Goal: Task Accomplishment & Management: Complete application form

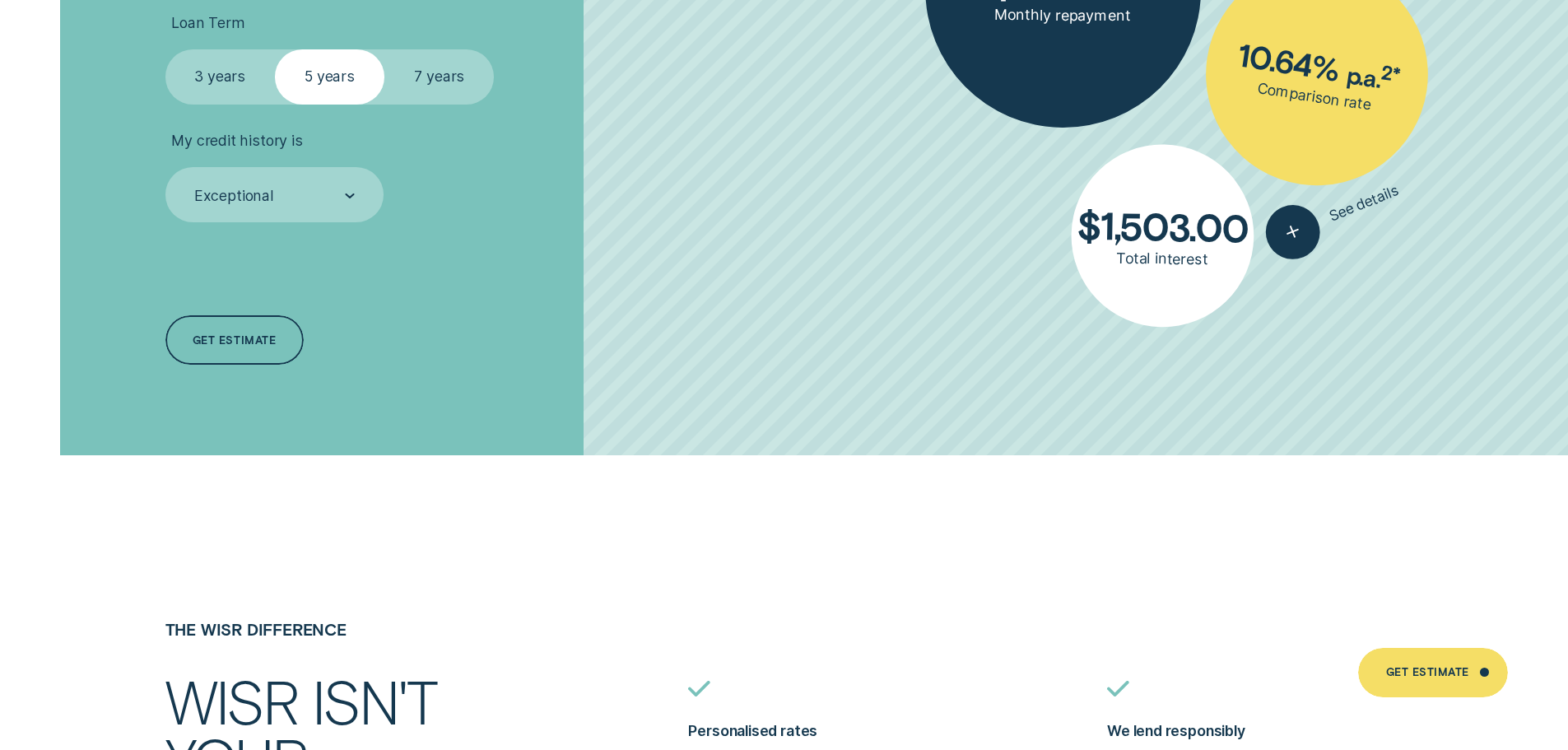
scroll to position [3788, 0]
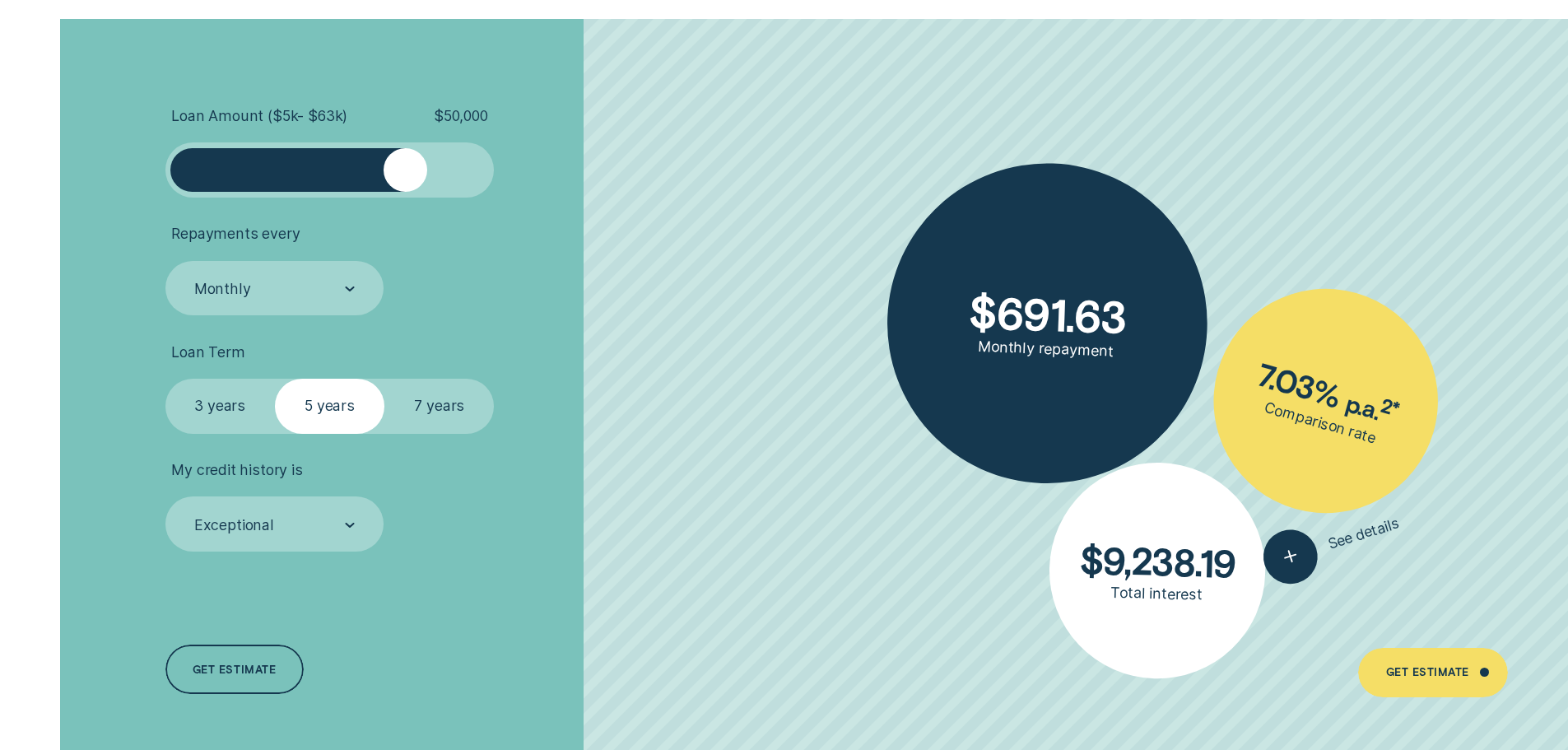
drag, startPoint x: 193, startPoint y: 173, endPoint x: 406, endPoint y: 183, distance: 213.2
click at [406, 183] on div at bounding box center [405, 169] width 43 height 43
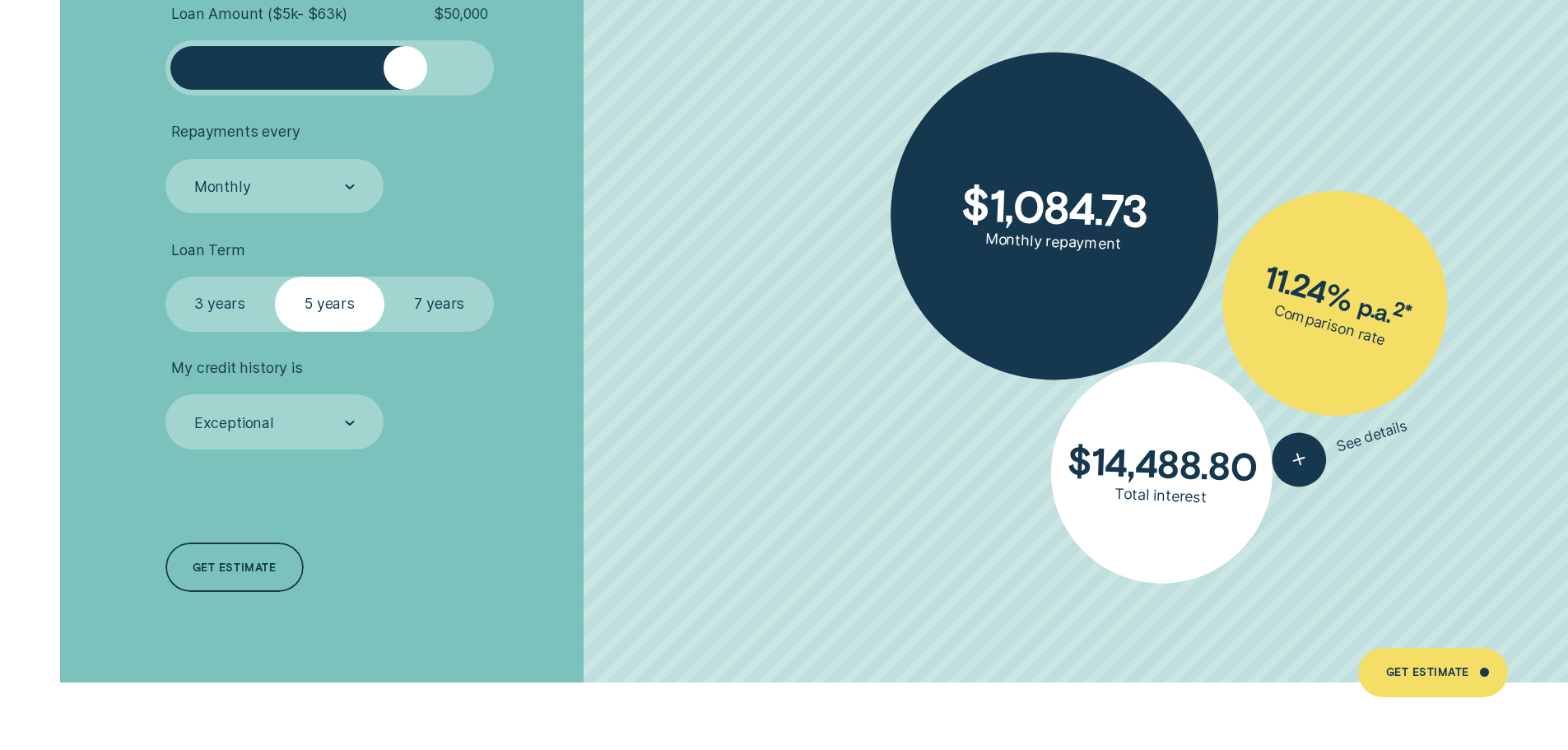
scroll to position [3953, 0]
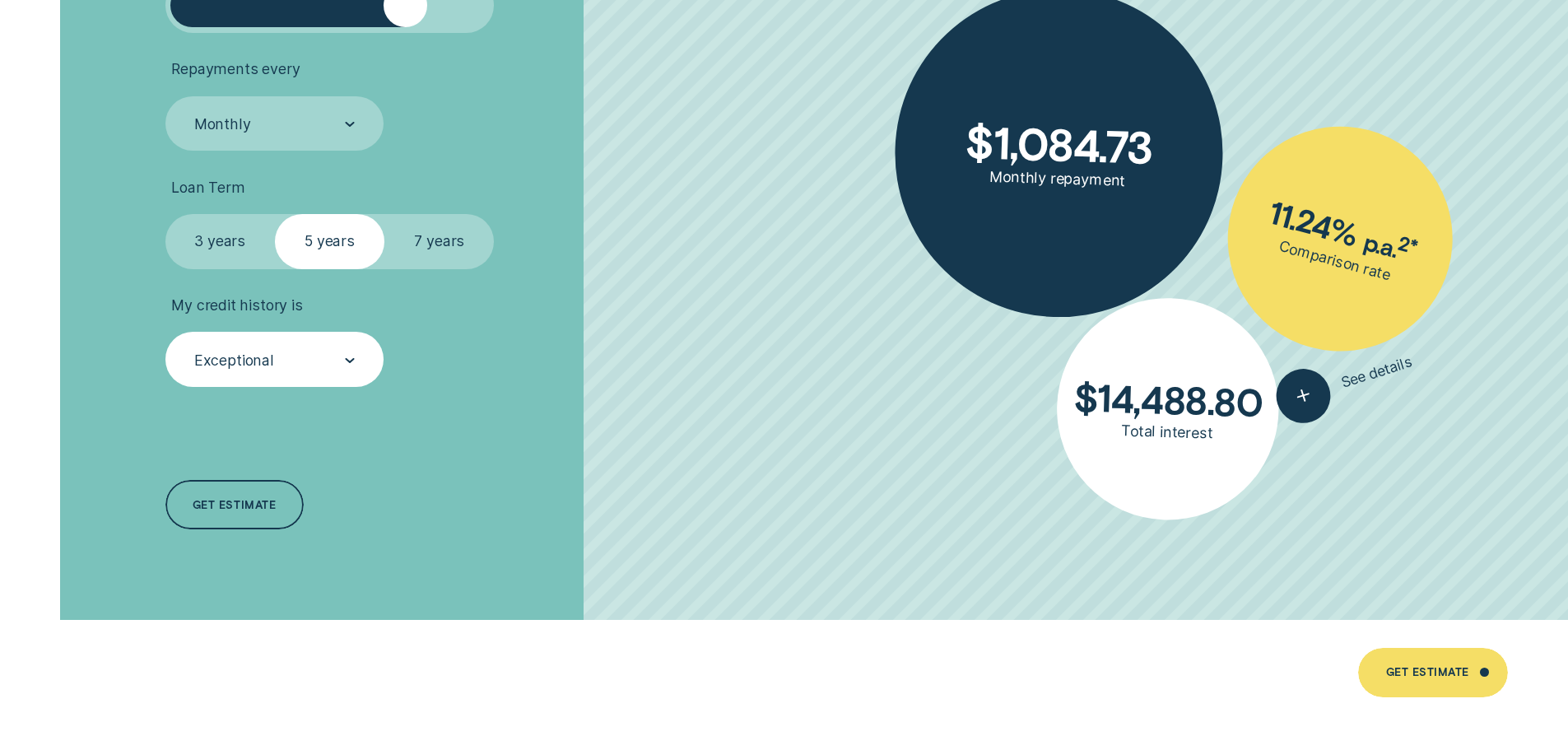
click at [347, 366] on div at bounding box center [350, 360] width 10 height 54
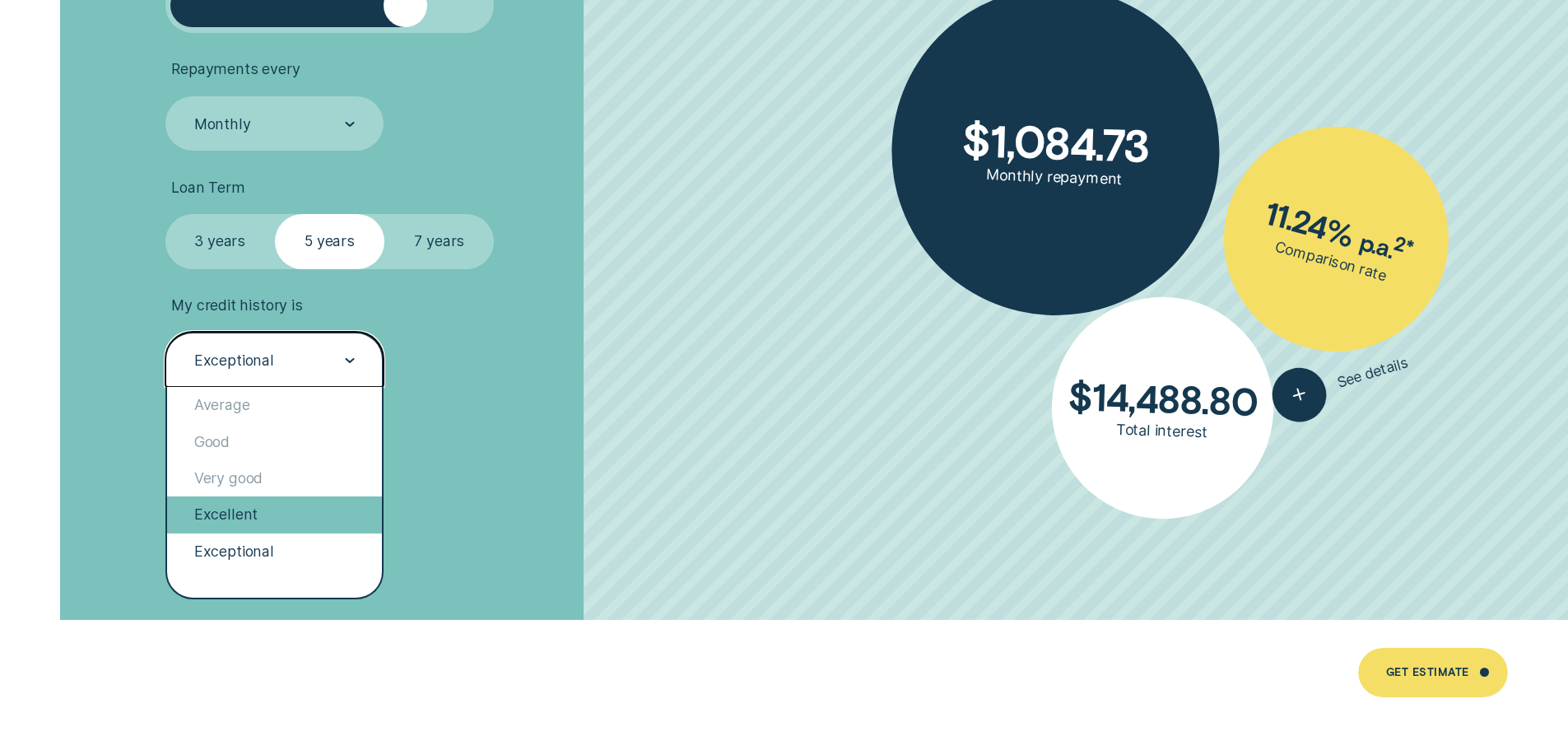
click at [283, 522] on div "Excellent" at bounding box center [275, 514] width 216 height 37
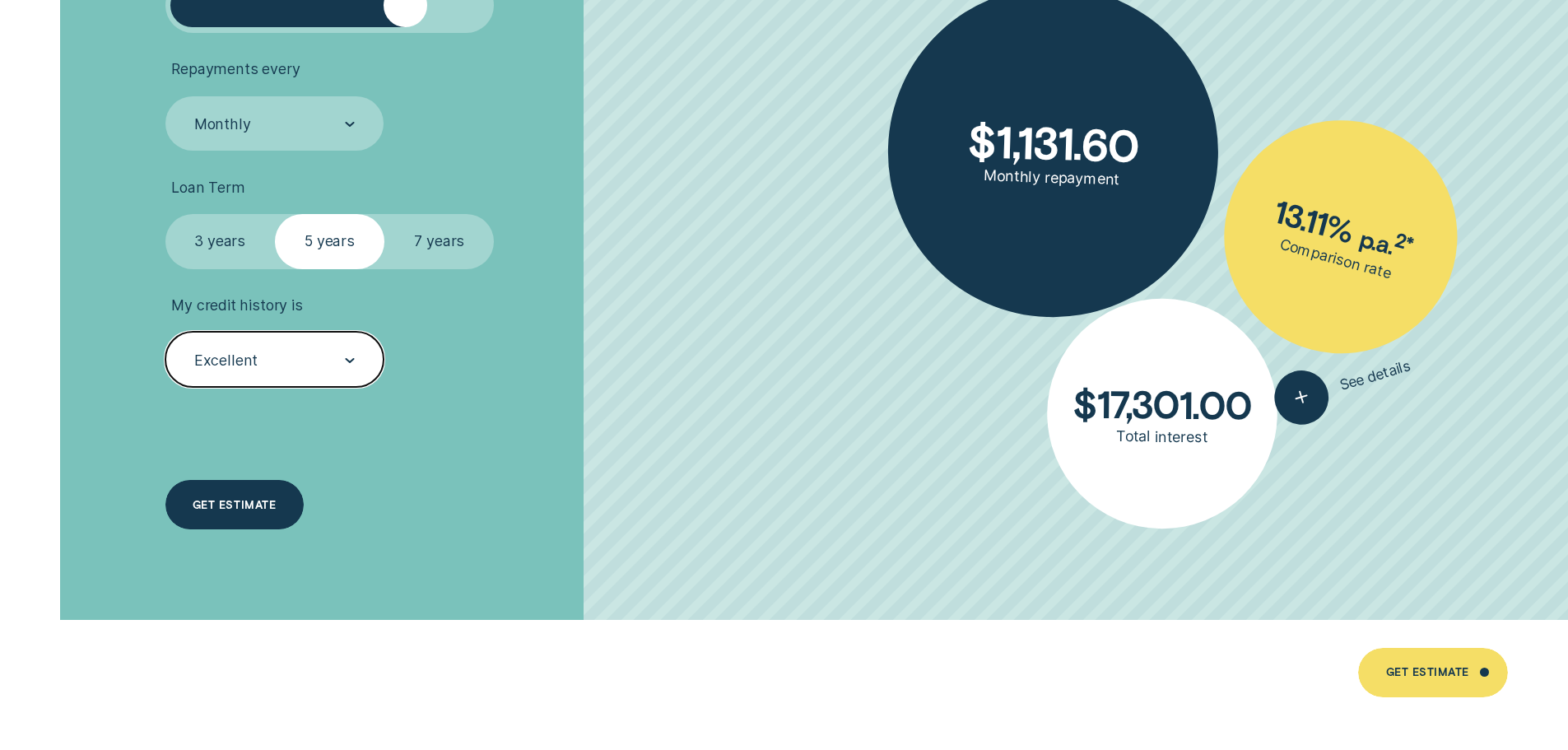
click at [235, 507] on div "Get estimate" at bounding box center [235, 506] width 83 height 10
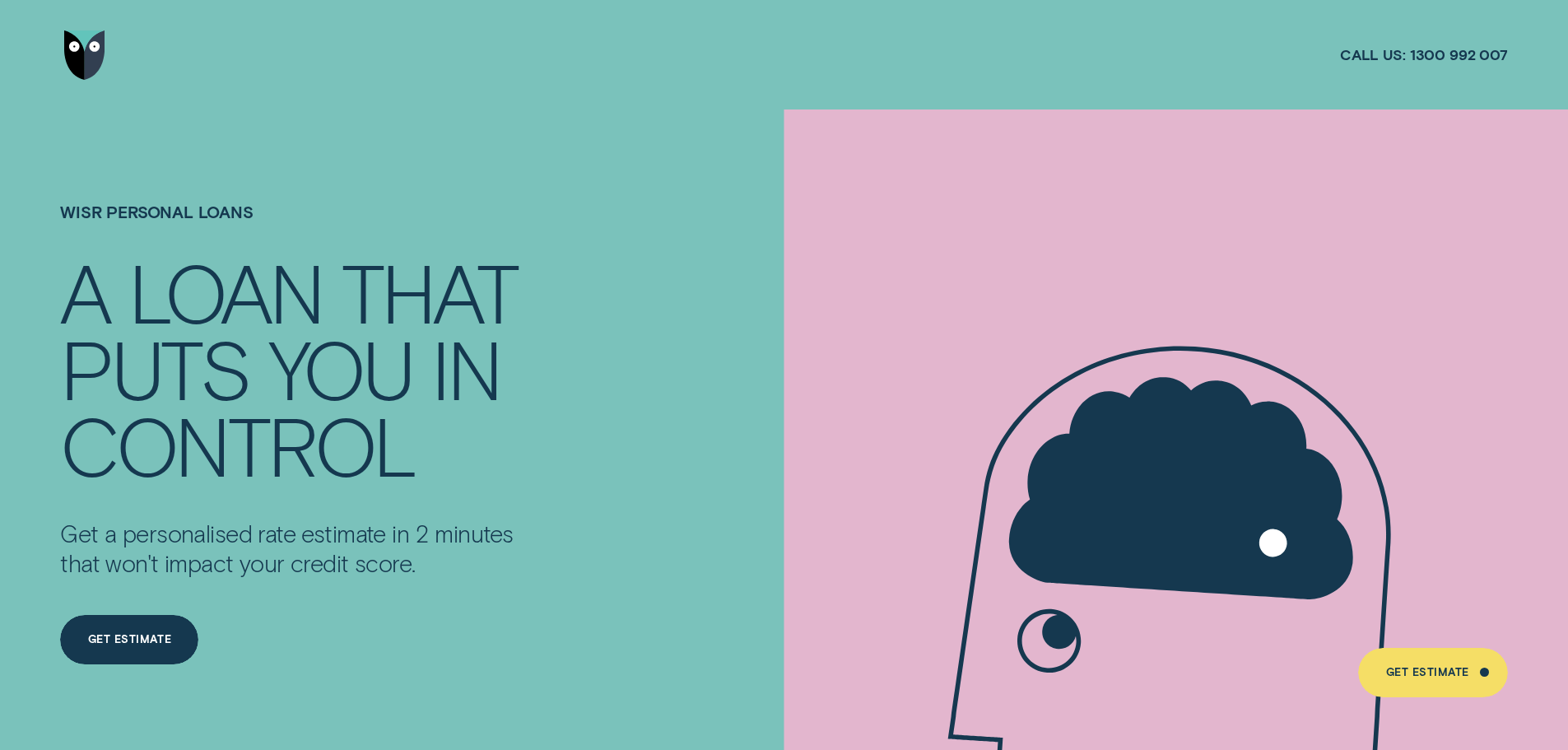
click at [783, 63] on div at bounding box center [784, 54] width 1447 height 110
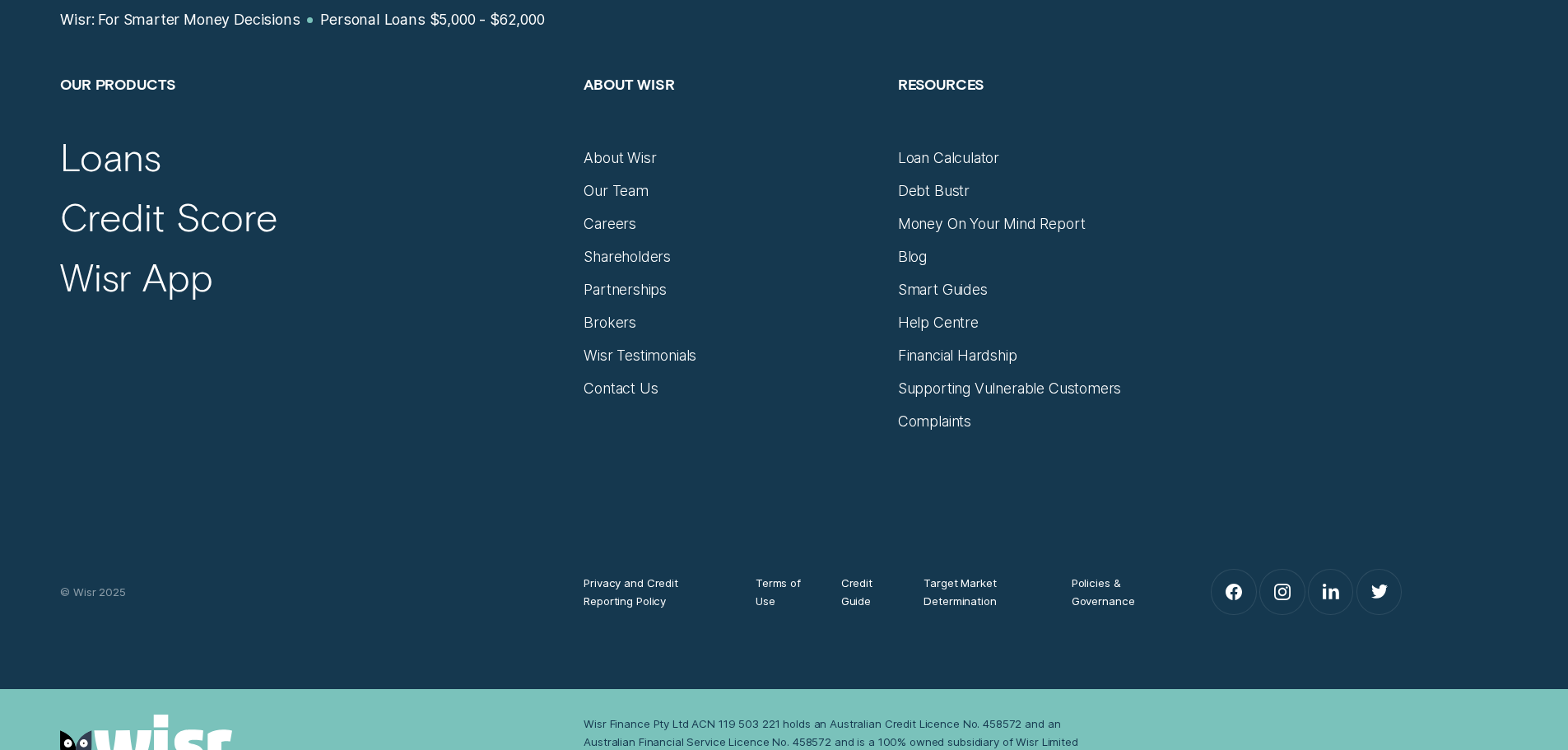
scroll to position [11283, 0]
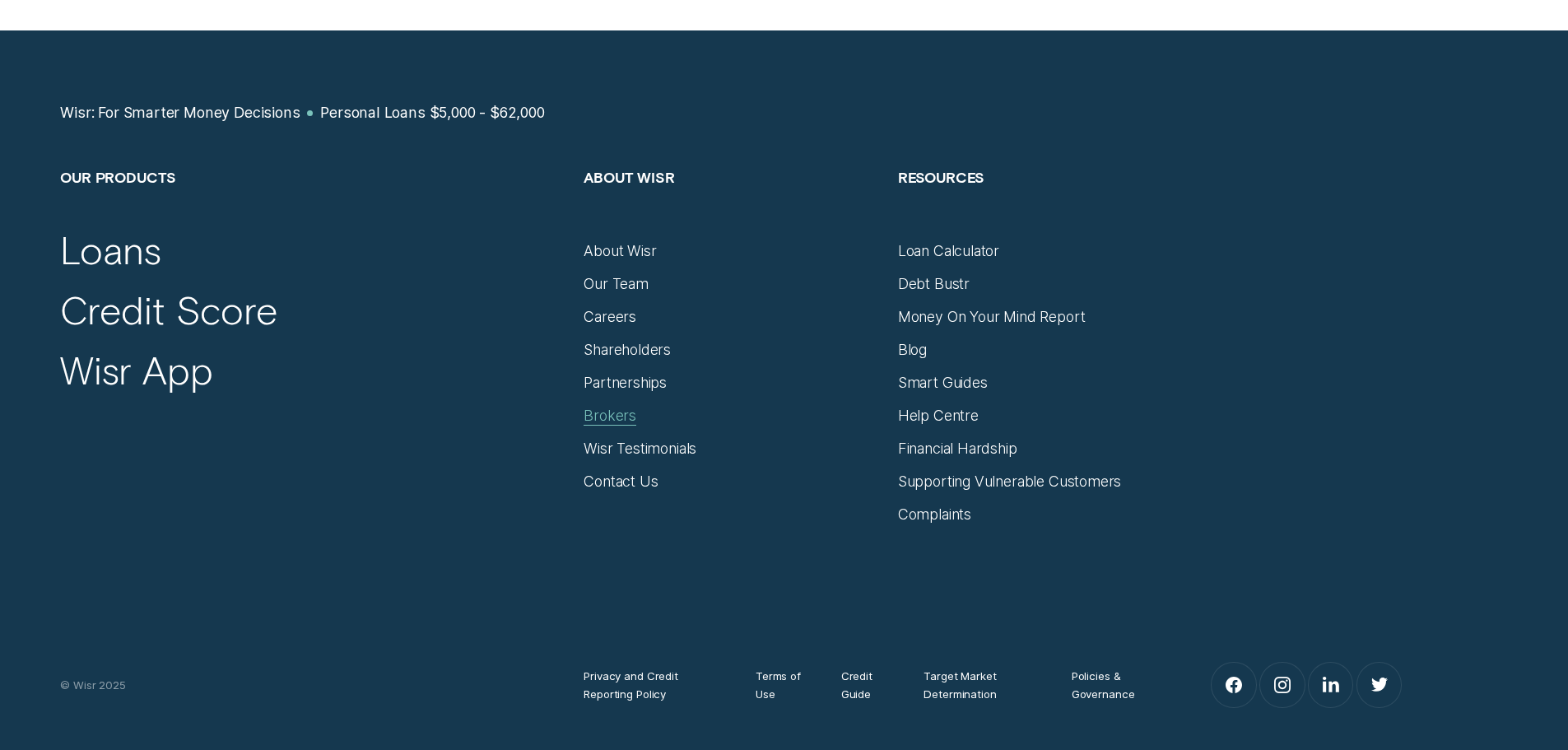
click at [597, 406] on div "Brokers" at bounding box center [610, 415] width 53 height 18
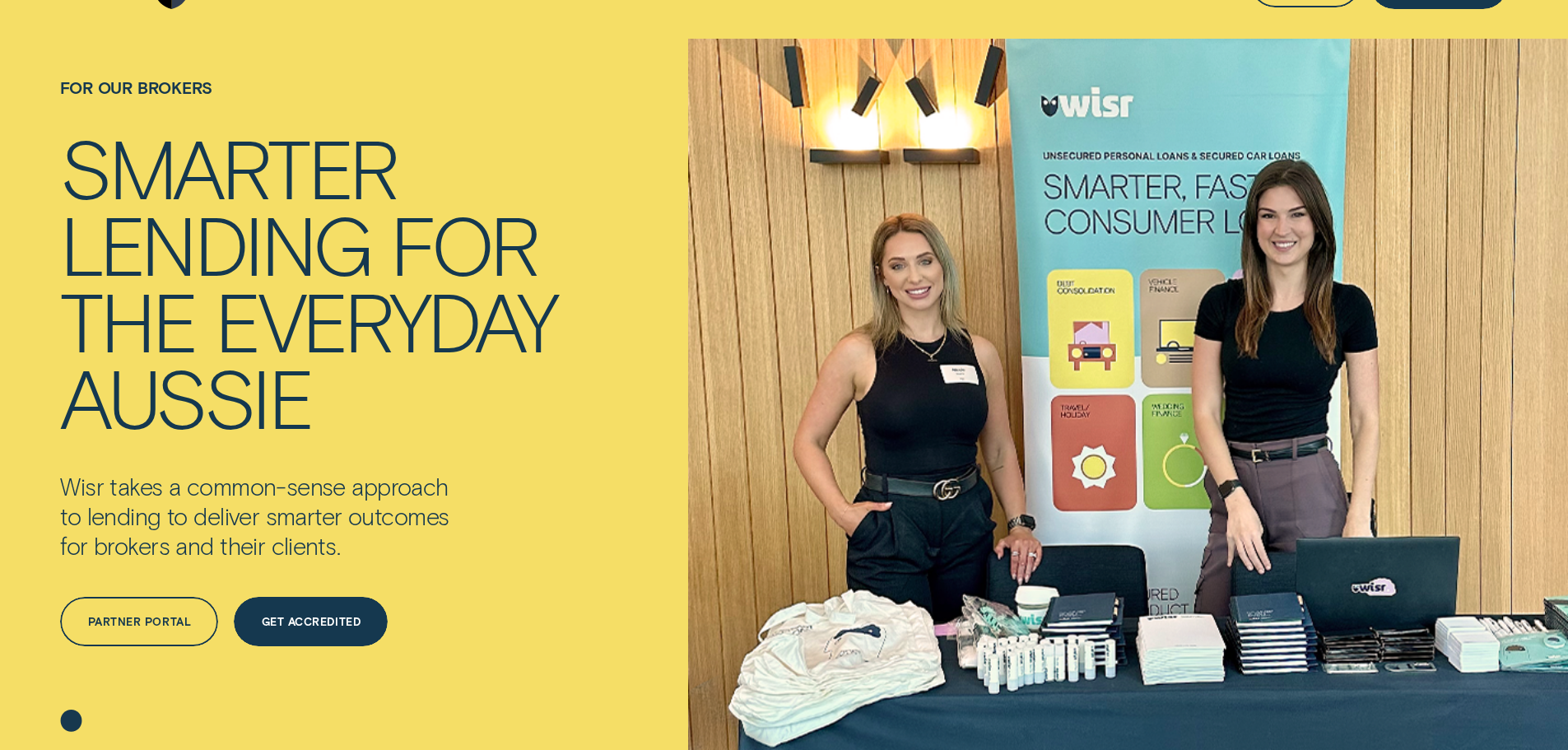
scroll to position [165, 0]
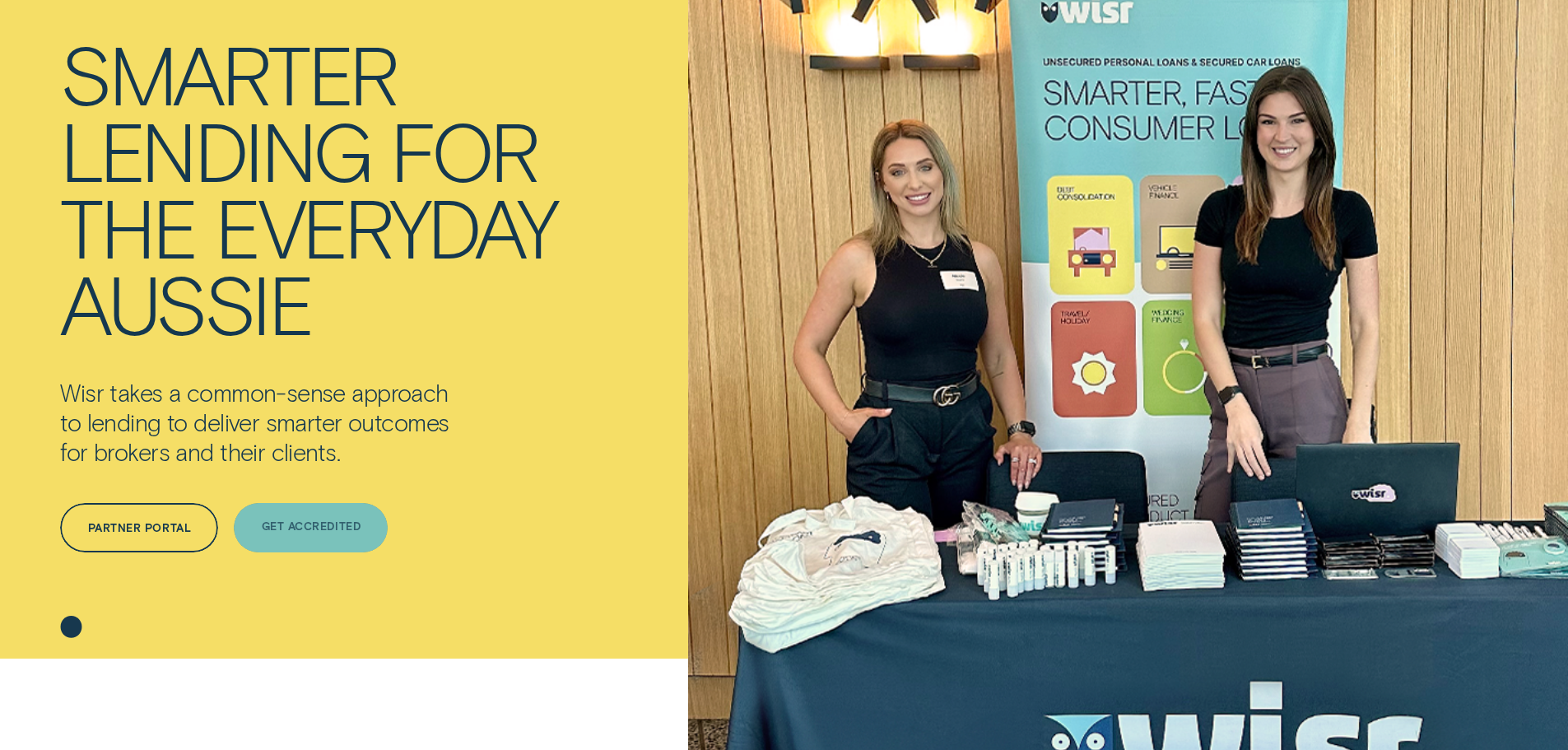
click at [307, 525] on div "Get Accredited" at bounding box center [311, 527] width 99 height 10
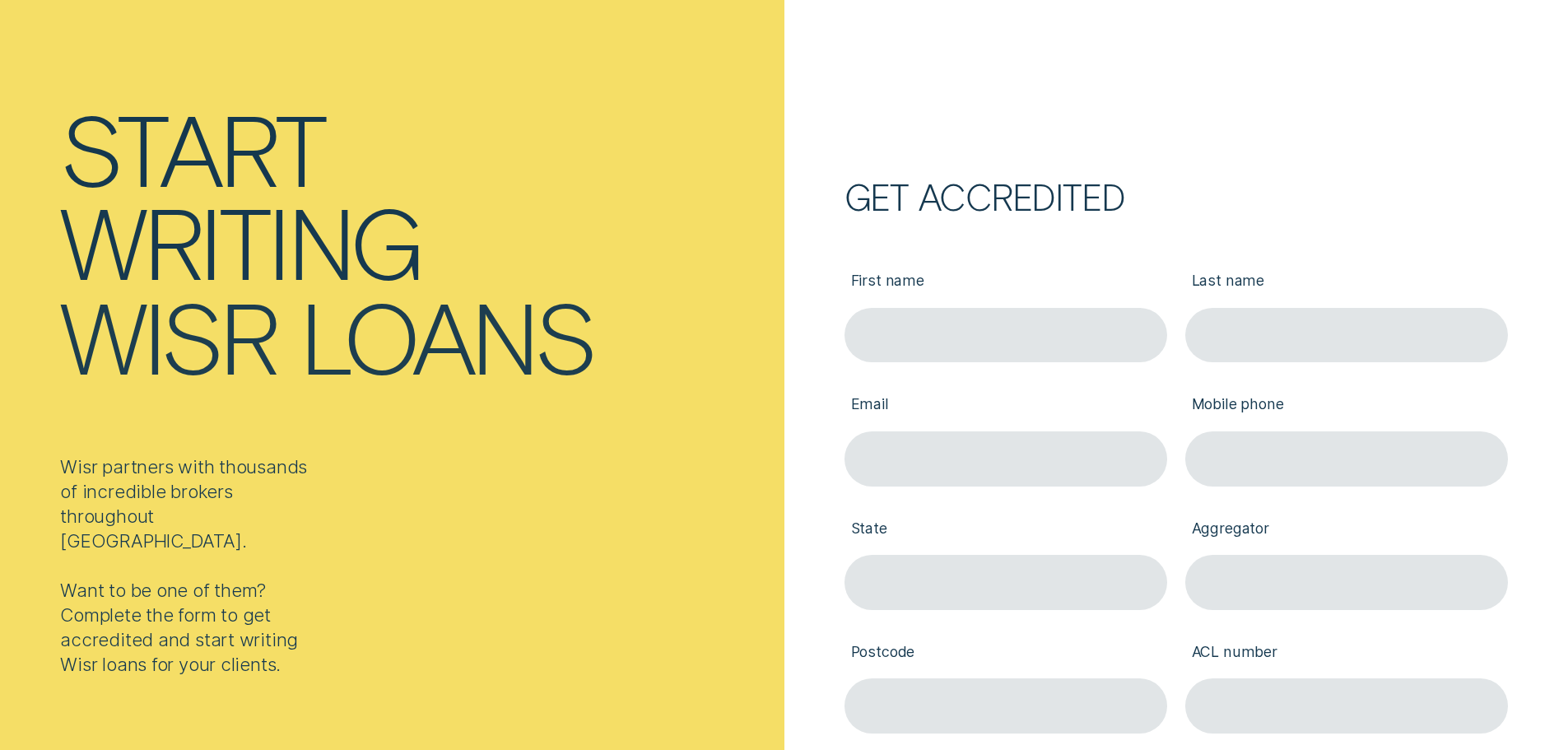
scroll to position [247, 0]
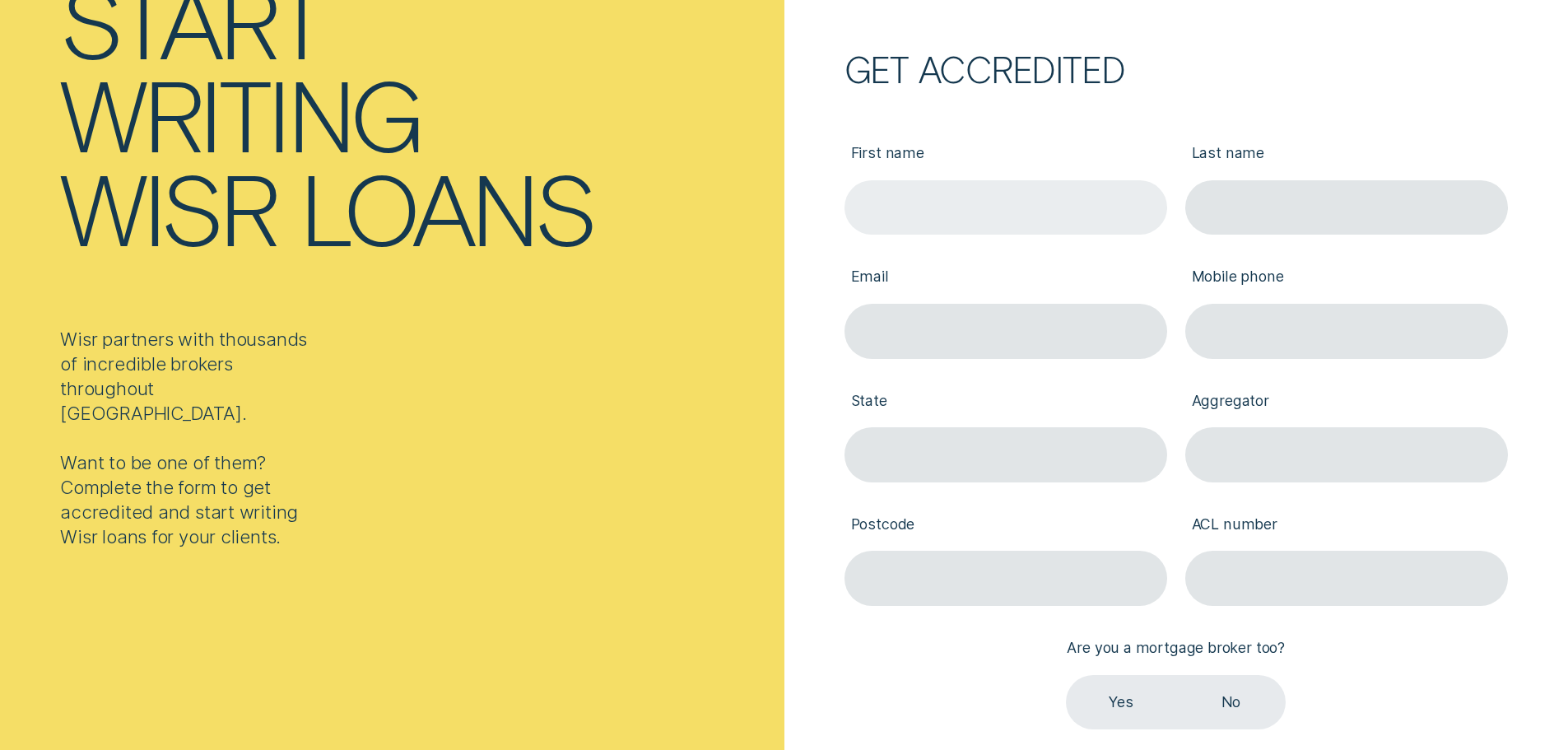
click at [988, 210] on input "First name" at bounding box center [1006, 207] width 323 height 55
type input "[PERSON_NAME]"
type input "SHAH"
type input "[PERSON_NAME][EMAIL_ADDRESS][DOMAIN_NAME]"
type input "0433834866"
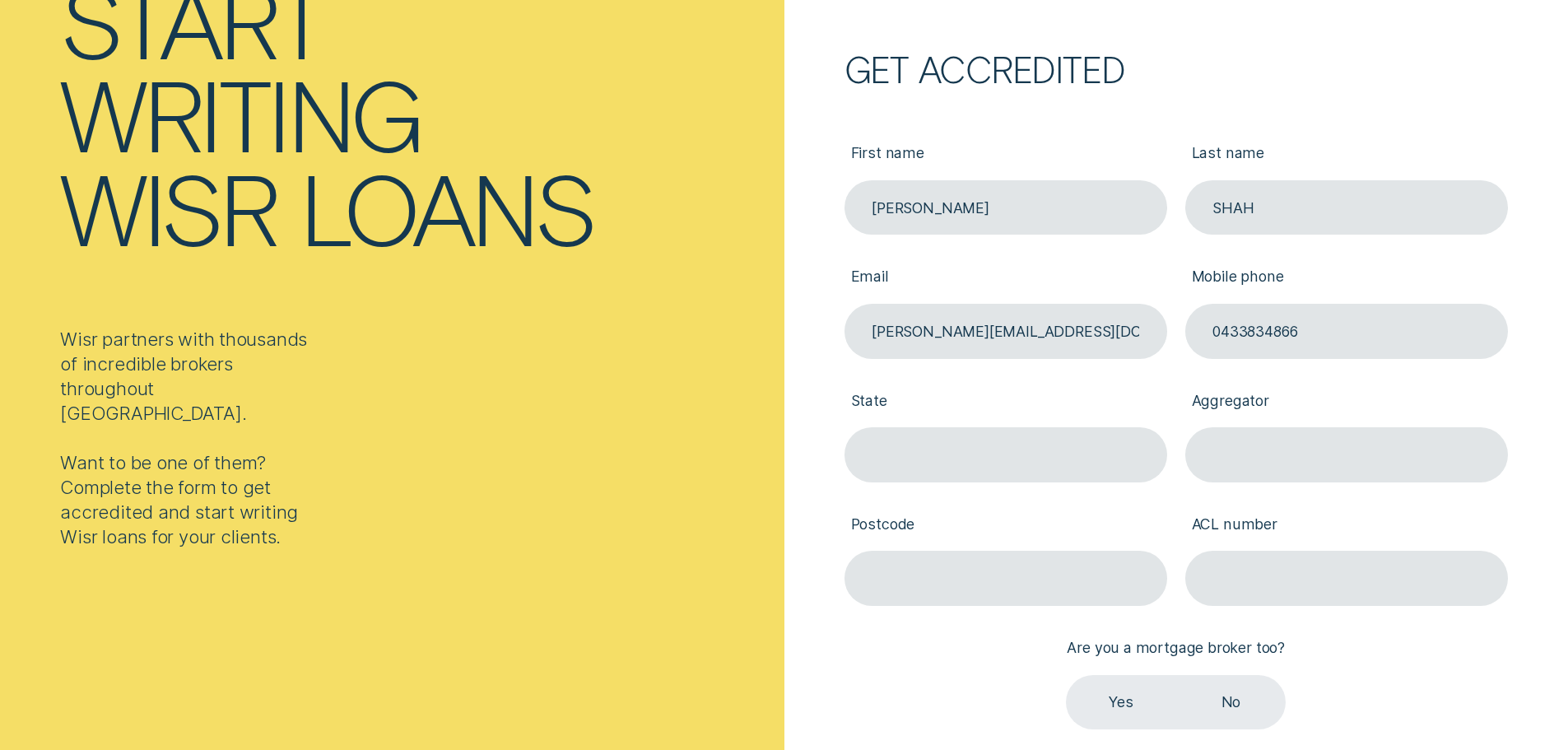
type input "VIC 3037"
click at [1004, 583] on input "Postcode" at bounding box center [1006, 578] width 323 height 55
type input "3037"
drag, startPoint x: 942, startPoint y: 469, endPoint x: 936, endPoint y: 454, distance: 16.2
click at [942, 469] on input "VIC 3037" at bounding box center [1006, 455] width 323 height 55
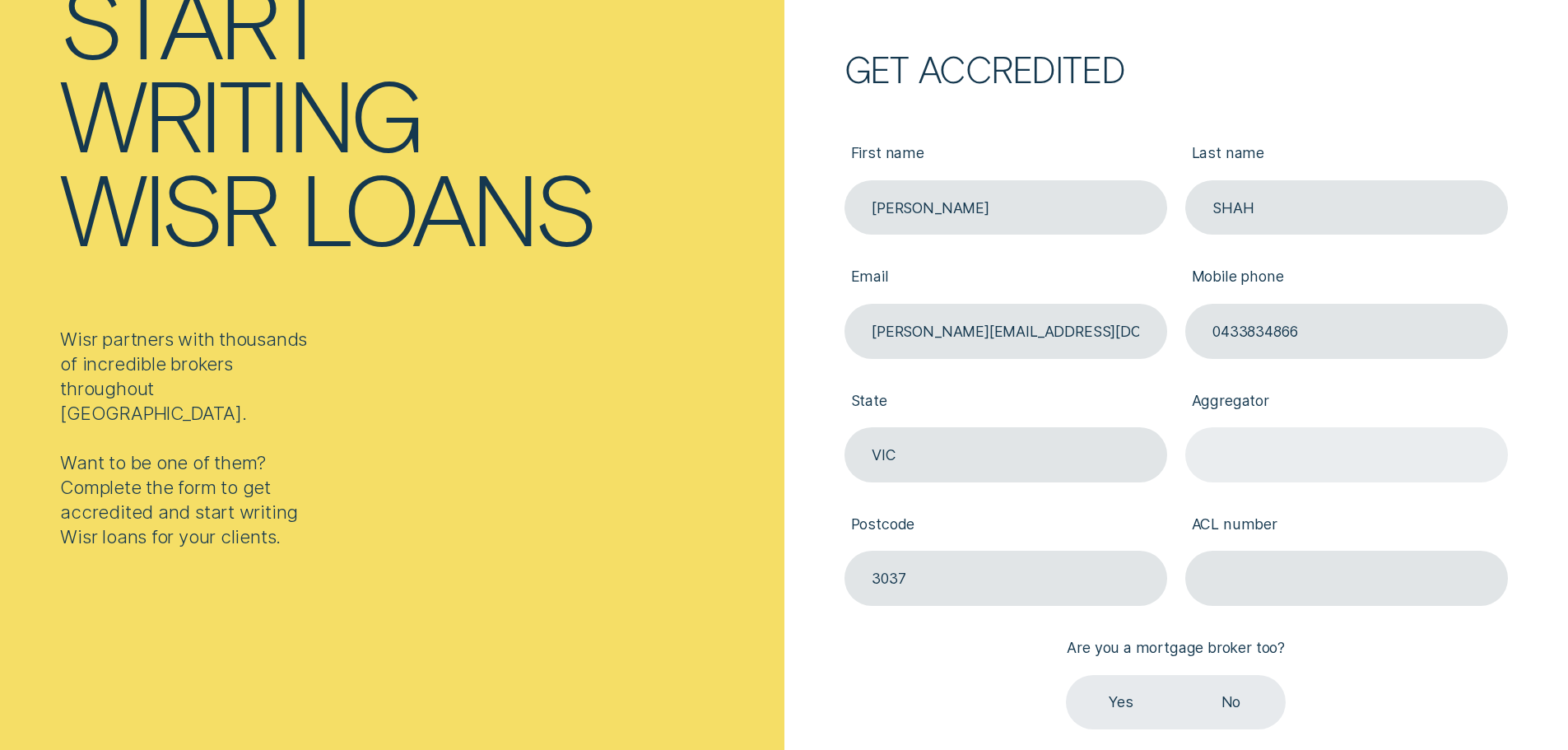
type input "VIC"
click at [1214, 452] on input "Aggregator" at bounding box center [1347, 455] width 323 height 55
type input "Outsource Financial"
click at [1261, 590] on input "ACL number" at bounding box center [1347, 578] width 323 height 55
type input "384324"
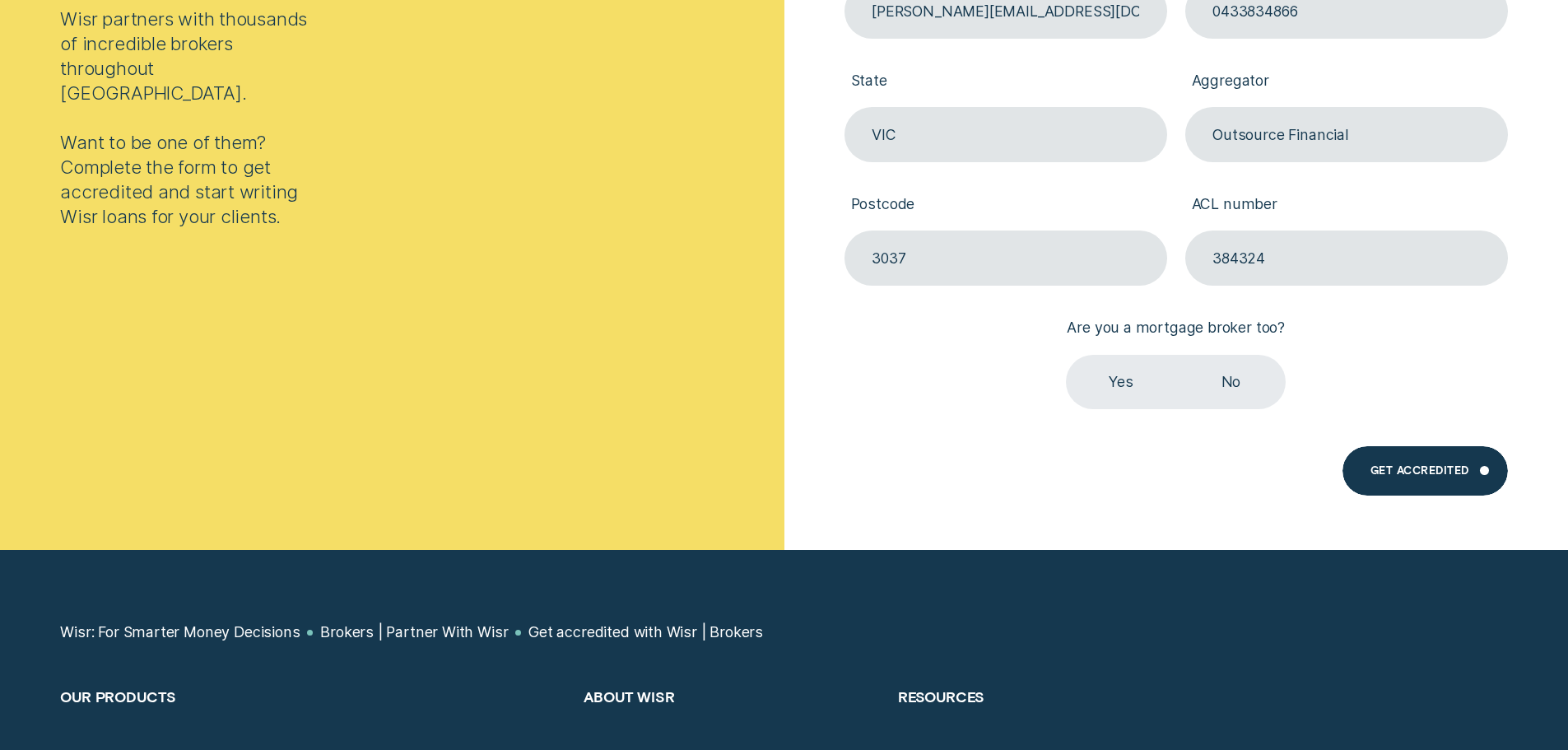
scroll to position [577, 0]
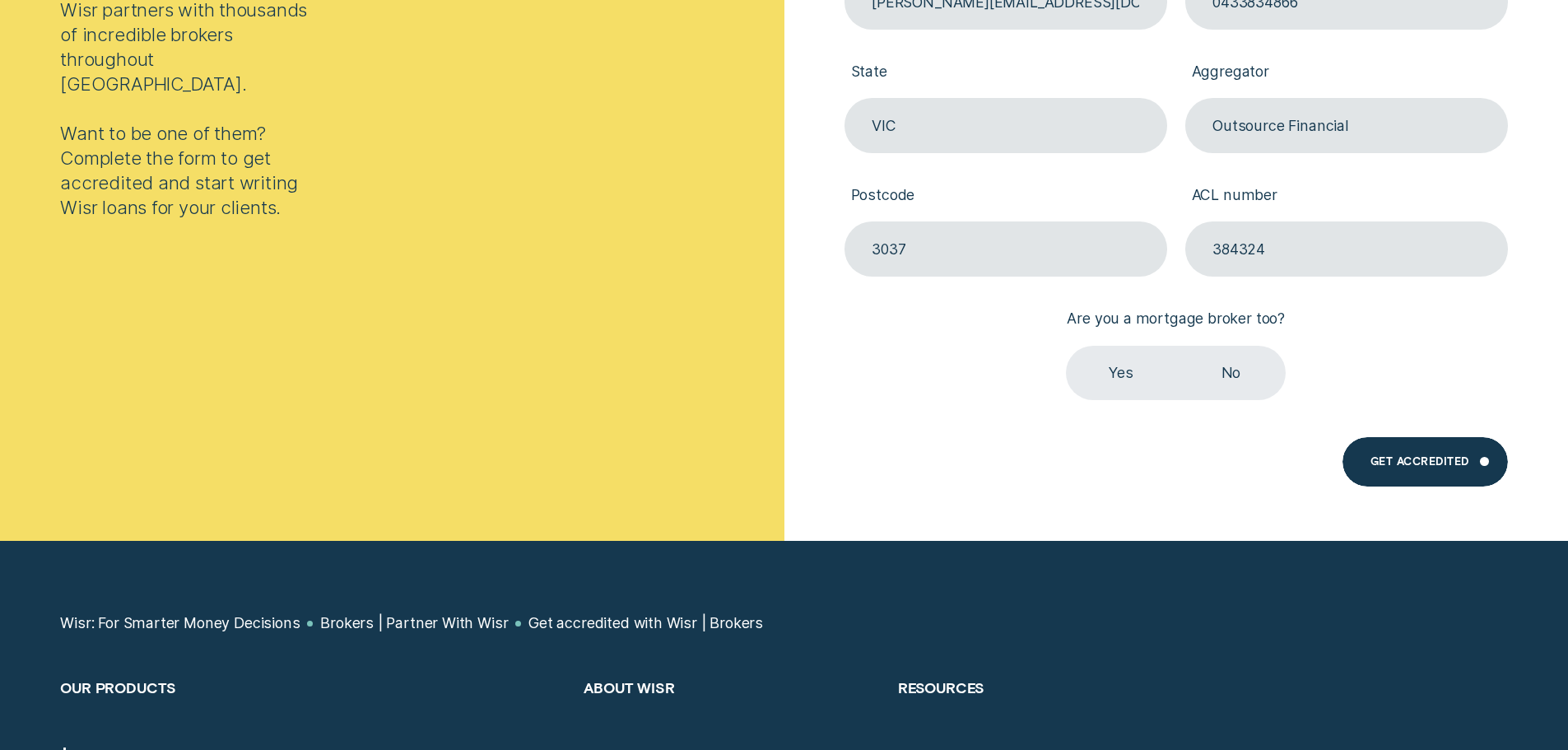
click at [1099, 366] on label "Yes" at bounding box center [1120, 373] width 110 height 55
click at [1066, 346] on input "Yes" at bounding box center [1066, 346] width 0 height 0
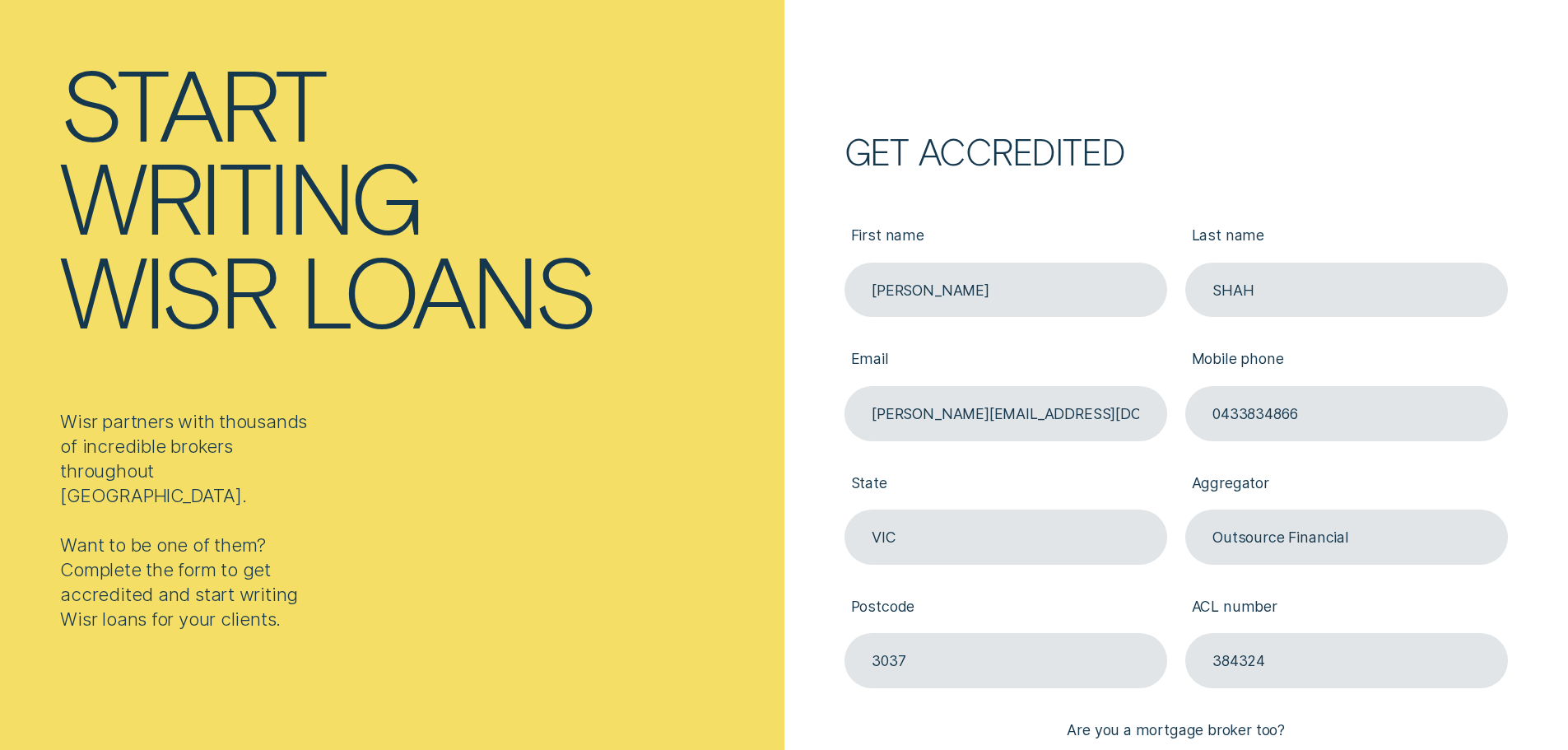
scroll to position [494, 0]
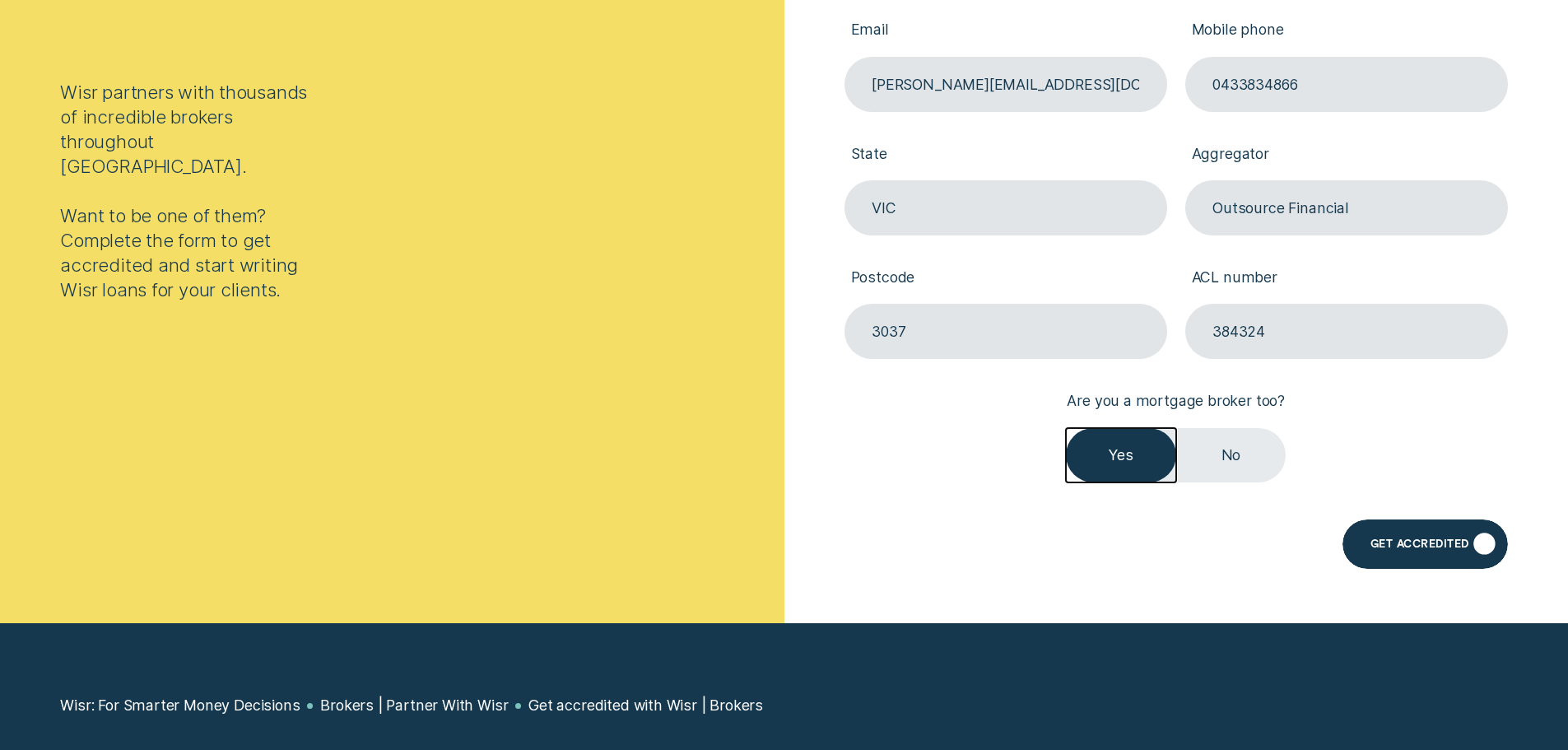
click at [1429, 542] on div "Get Accredited" at bounding box center [1420, 547] width 99 height 10
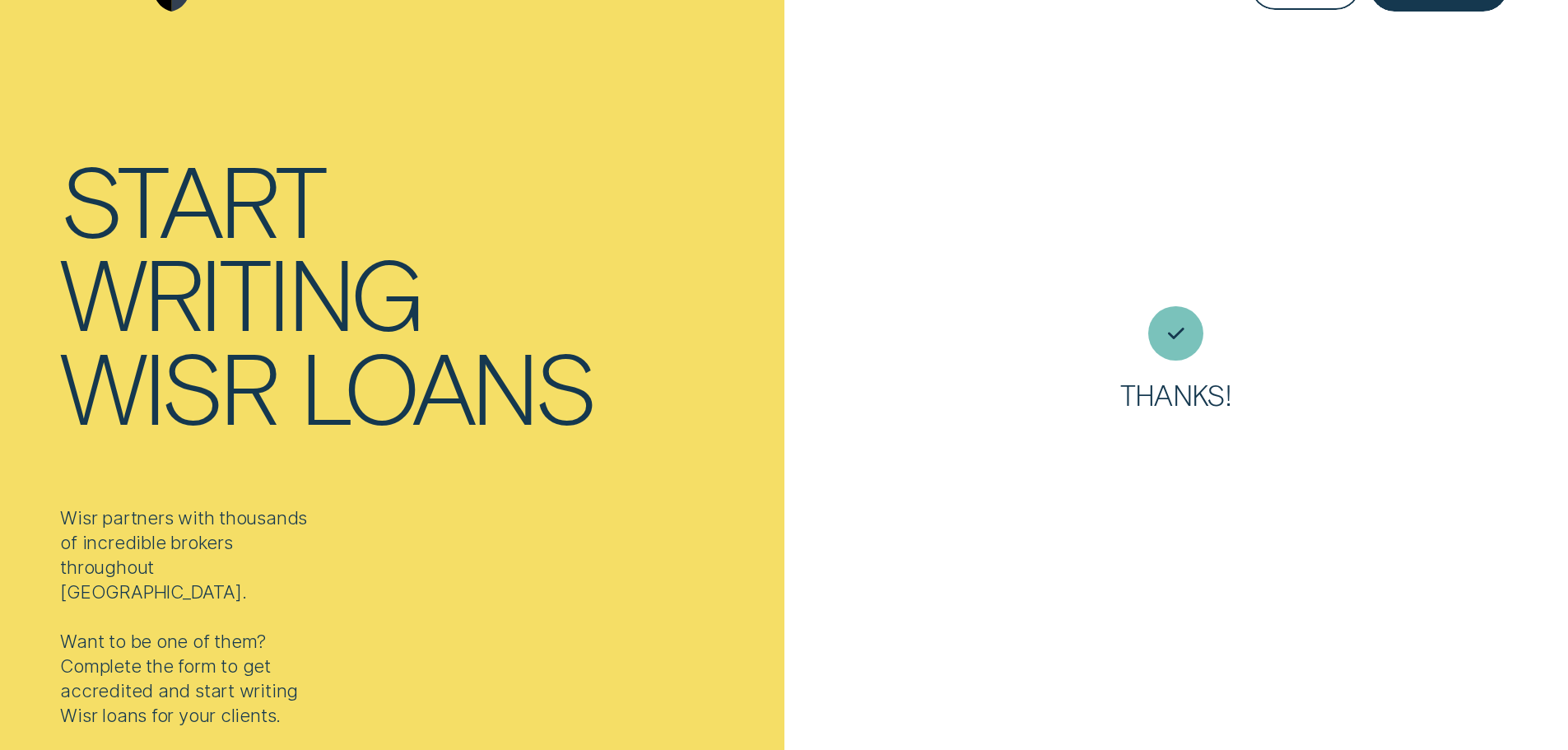
scroll to position [0, 0]
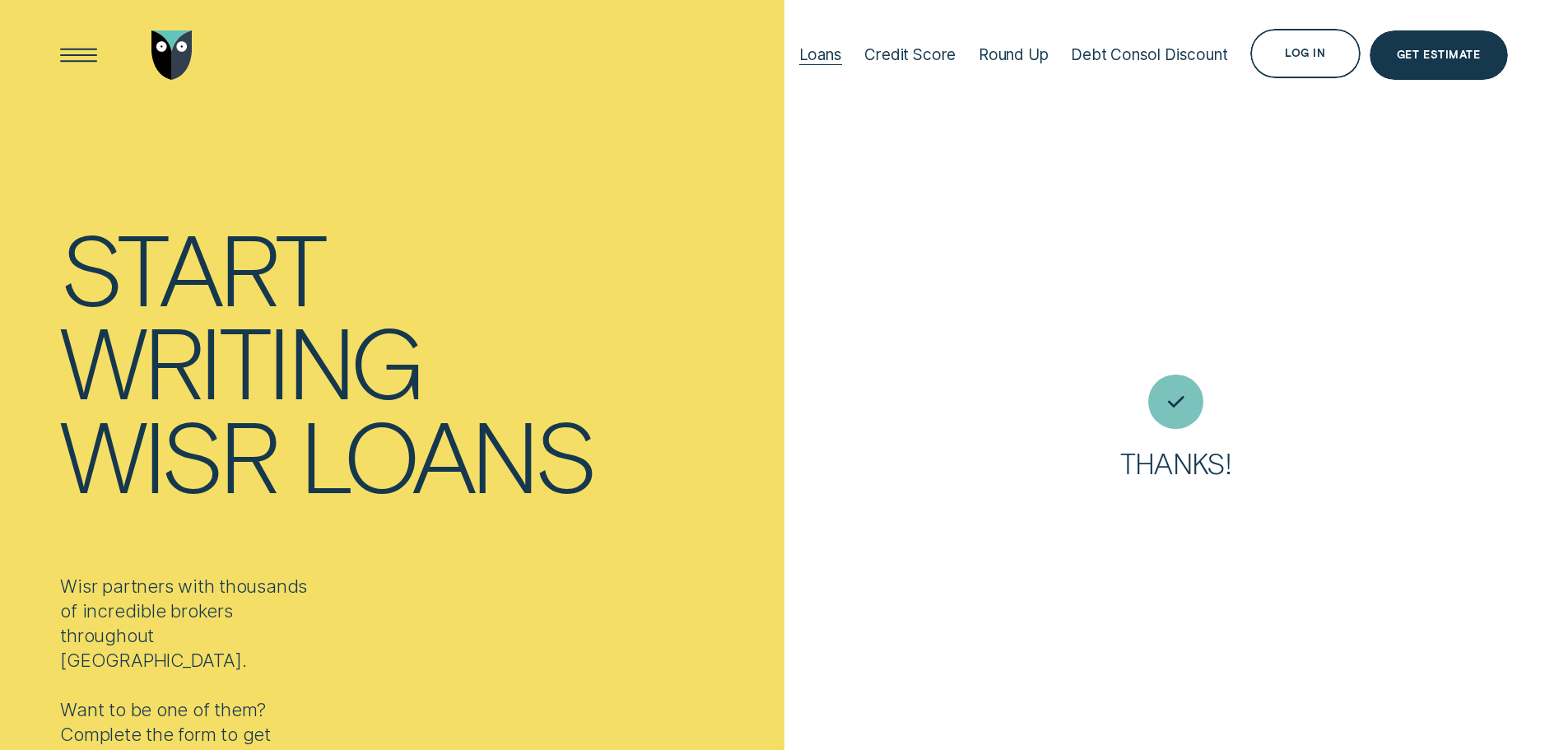
click at [824, 51] on div "Loans" at bounding box center [820, 54] width 42 height 19
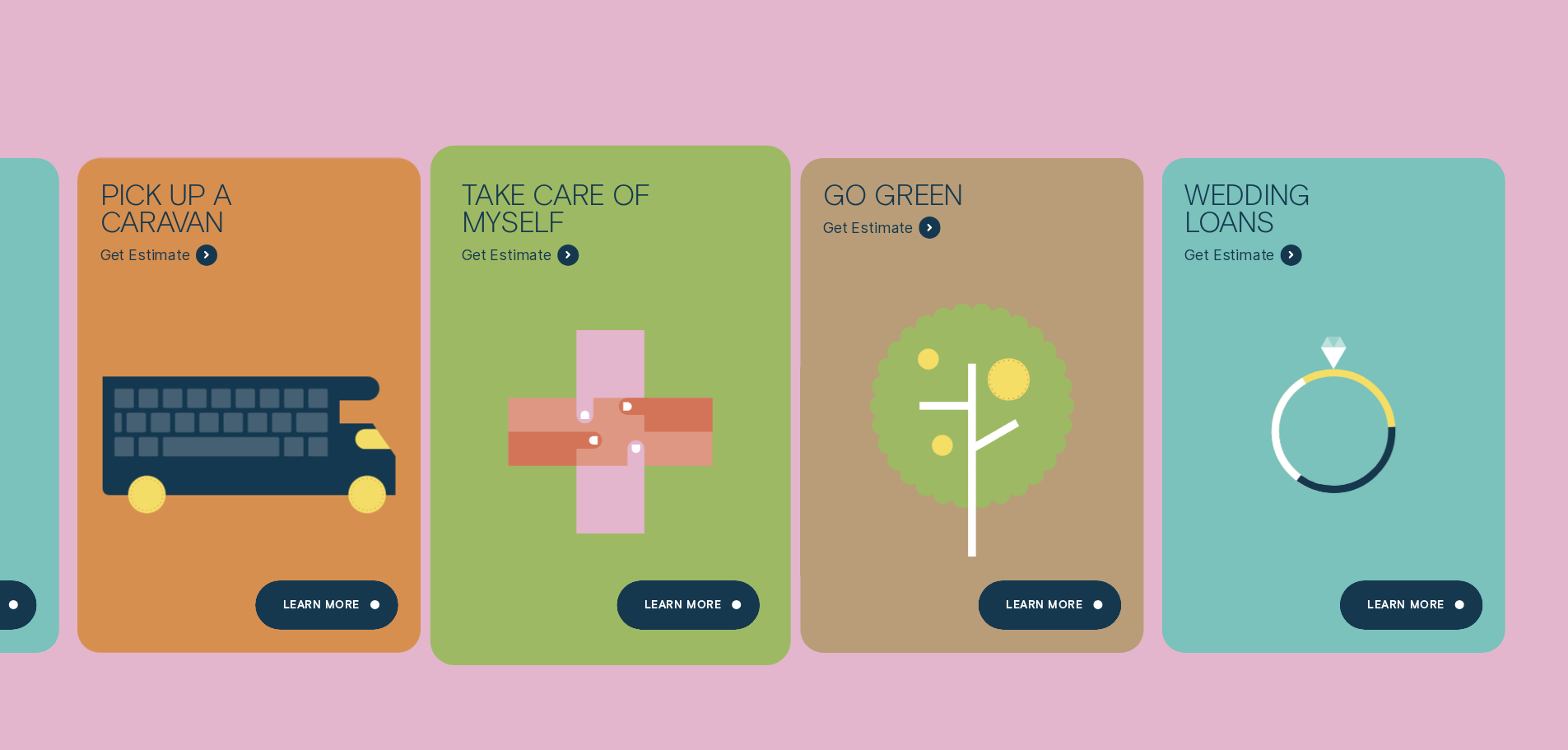
scroll to position [906, 0]
